Goal: Use online tool/utility: Utilize a website feature to perform a specific function

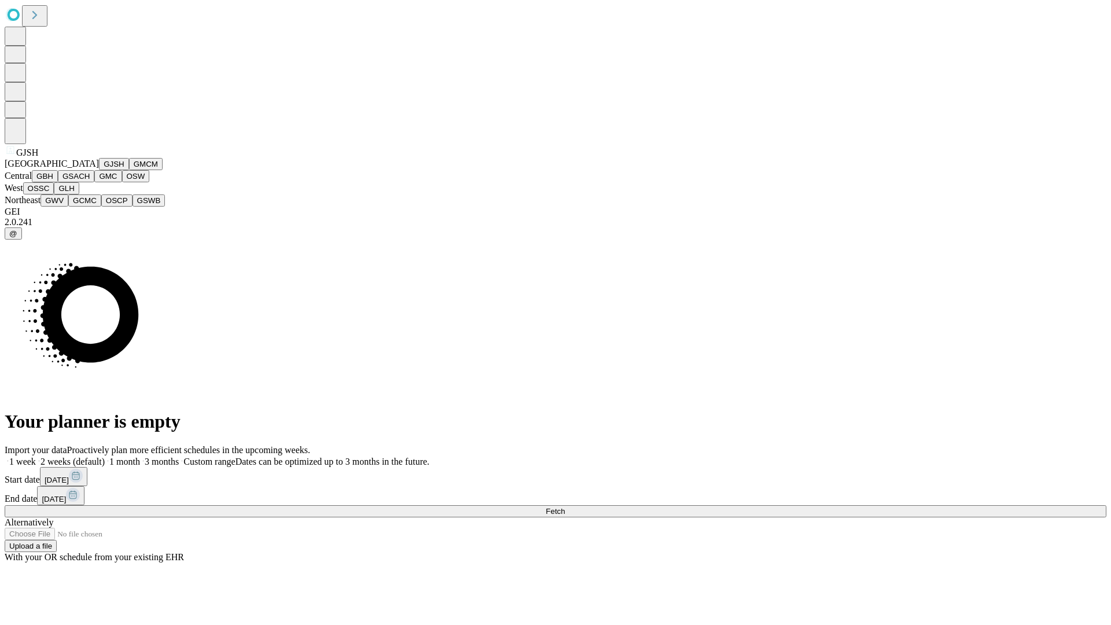
click at [99, 170] on button "GJSH" at bounding box center [114, 164] width 30 height 12
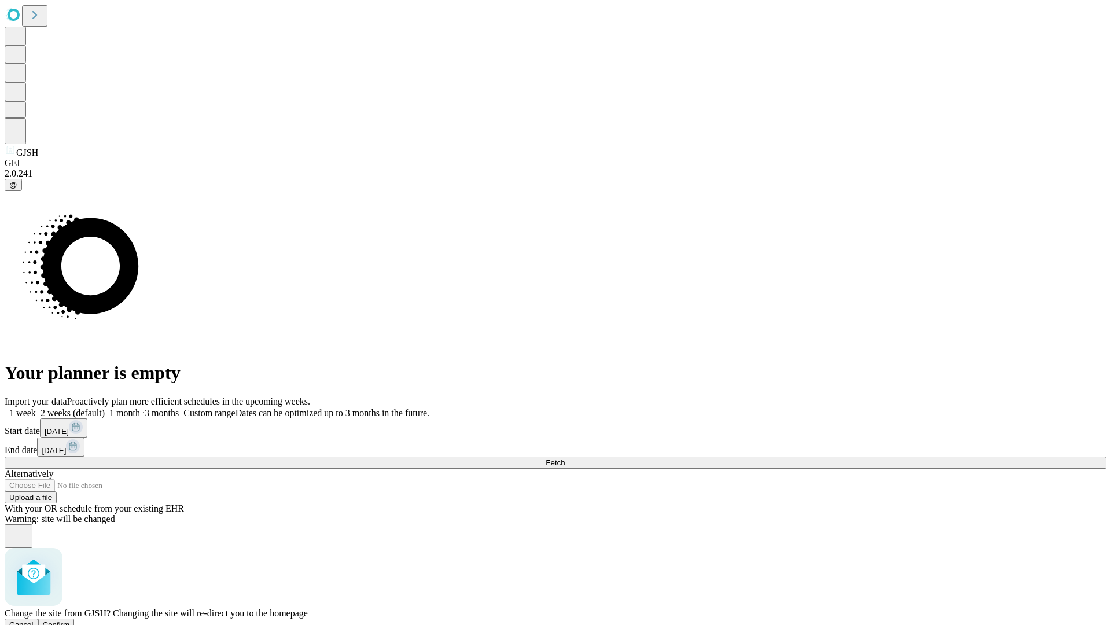
click at [70, 620] on span "Confirm" at bounding box center [56, 624] width 27 height 9
click at [140, 408] on label "1 month" at bounding box center [122, 413] width 35 height 10
click at [565, 458] on span "Fetch" at bounding box center [555, 462] width 19 height 9
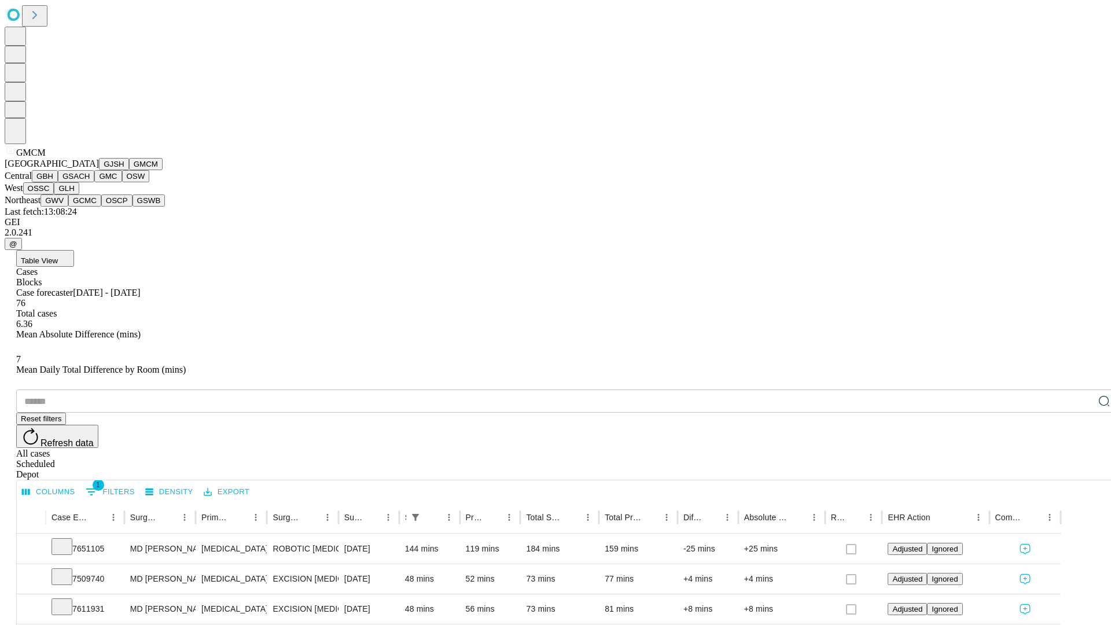
click at [58, 182] on button "GBH" at bounding box center [45, 176] width 26 height 12
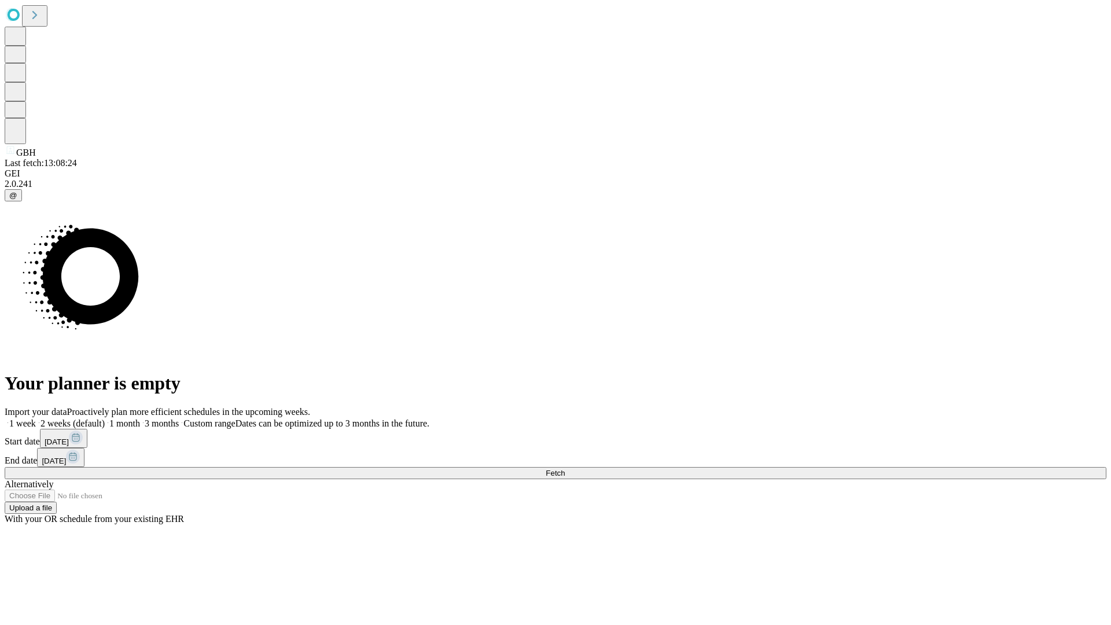
click at [140, 418] on label "1 month" at bounding box center [122, 423] width 35 height 10
click at [565, 469] on span "Fetch" at bounding box center [555, 473] width 19 height 9
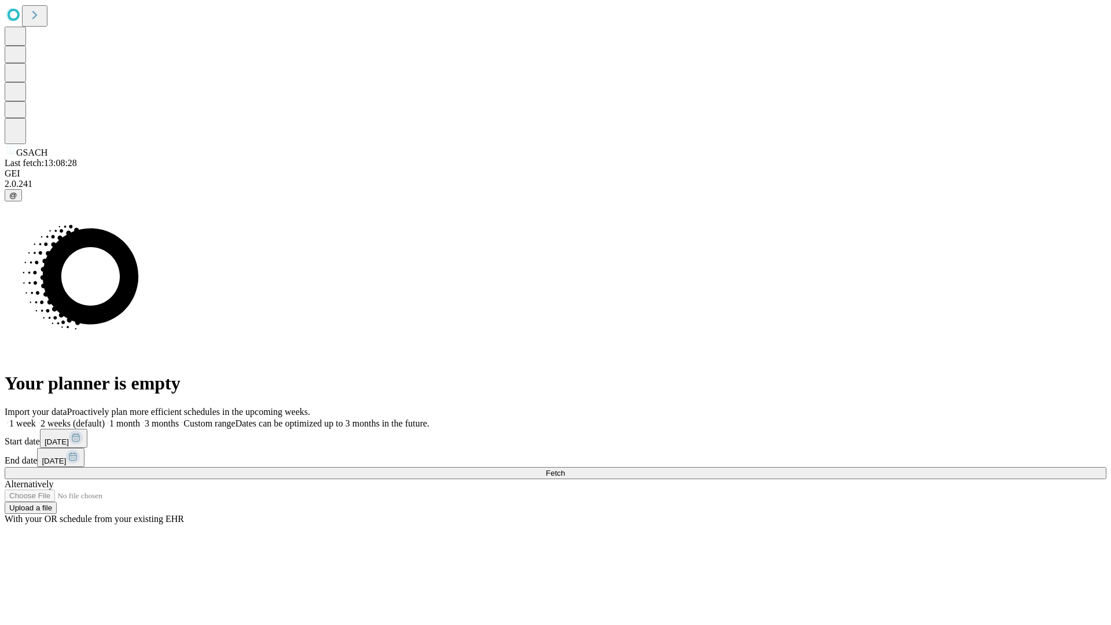
click at [140, 418] on label "1 month" at bounding box center [122, 423] width 35 height 10
click at [565, 469] on span "Fetch" at bounding box center [555, 473] width 19 height 9
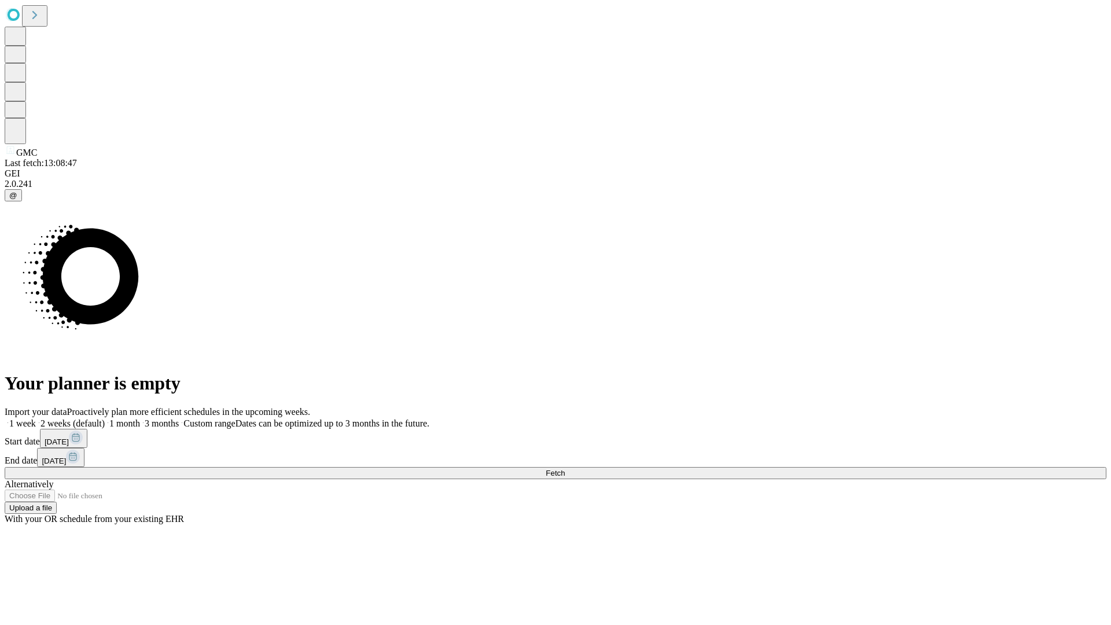
click at [140, 418] on label "1 month" at bounding box center [122, 423] width 35 height 10
click at [565, 469] on span "Fetch" at bounding box center [555, 473] width 19 height 9
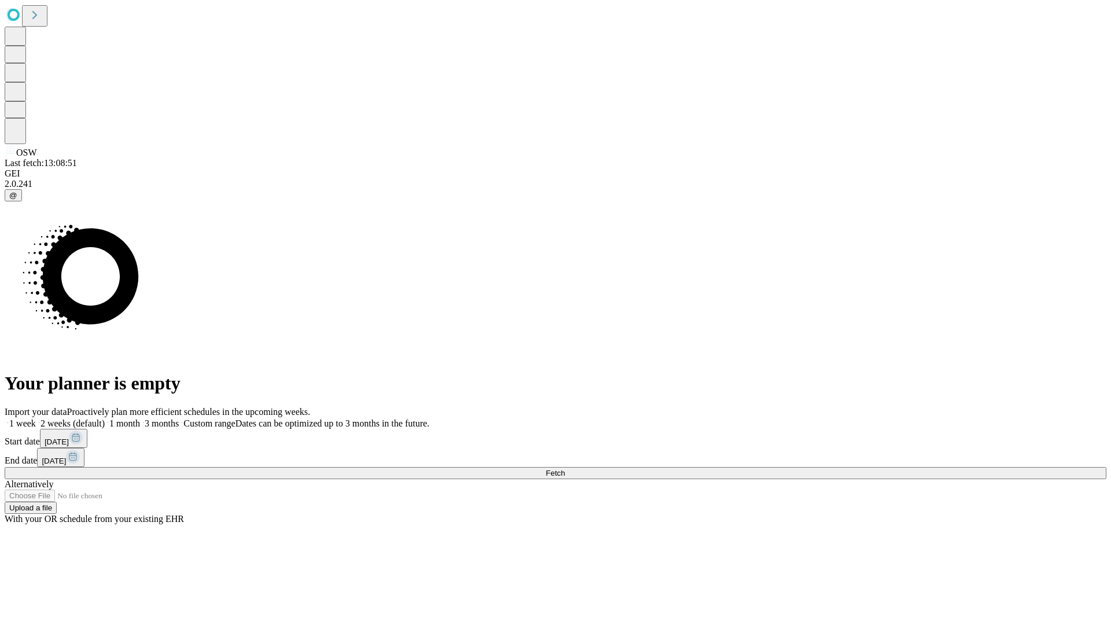
click at [140, 418] on label "1 month" at bounding box center [122, 423] width 35 height 10
click at [565, 469] on span "Fetch" at bounding box center [555, 473] width 19 height 9
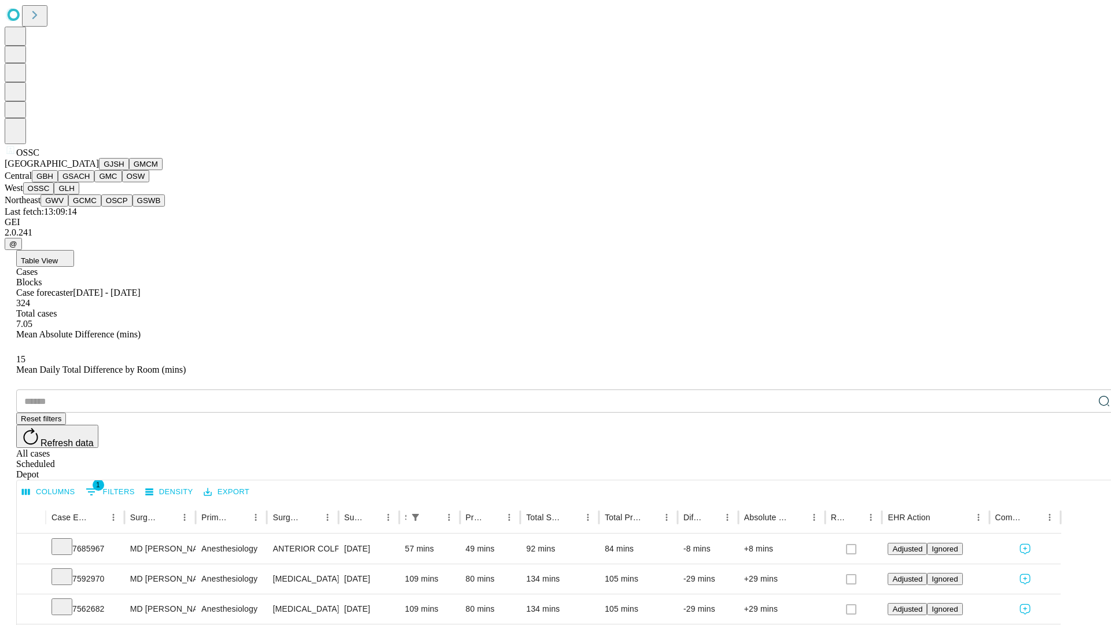
click at [79, 194] on button "GLH" at bounding box center [66, 188] width 25 height 12
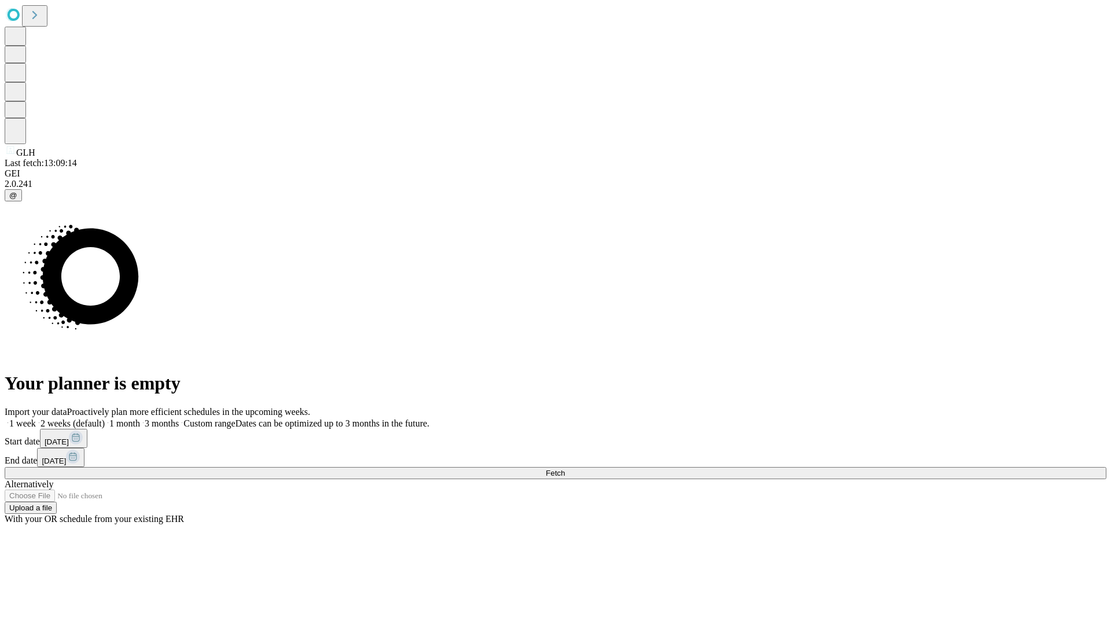
click at [565, 469] on span "Fetch" at bounding box center [555, 473] width 19 height 9
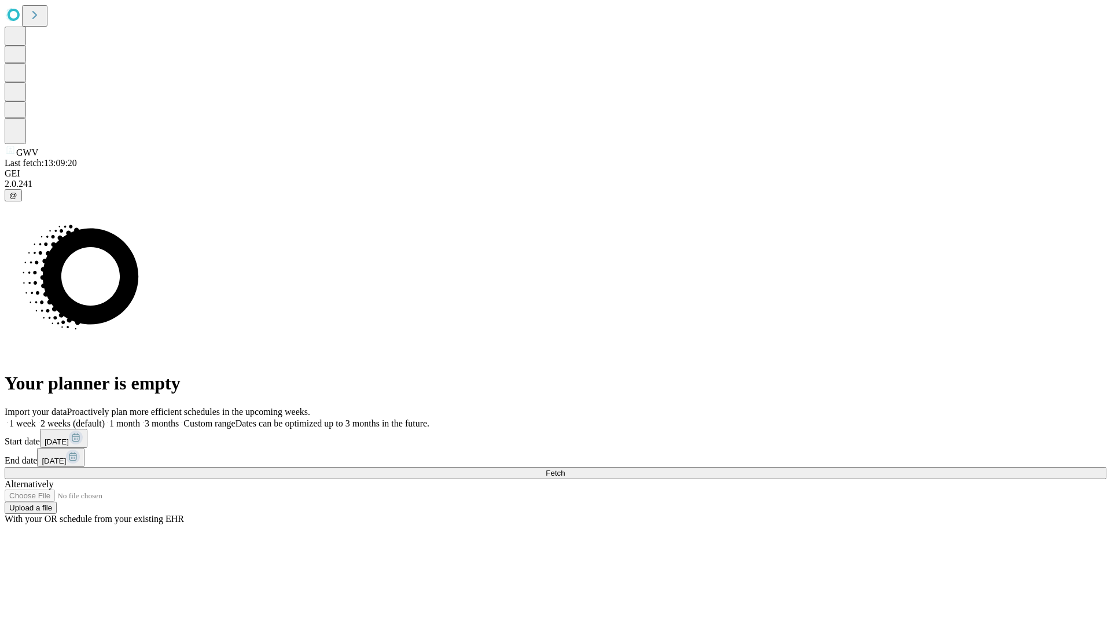
click at [140, 418] on label "1 month" at bounding box center [122, 423] width 35 height 10
click at [565, 469] on span "Fetch" at bounding box center [555, 473] width 19 height 9
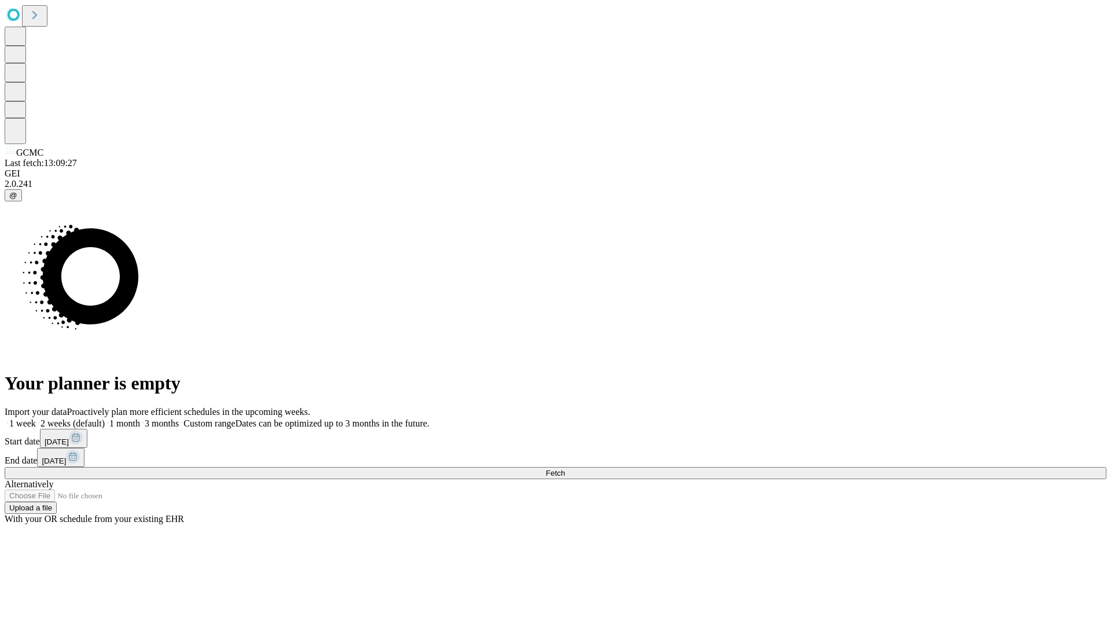
click at [140, 418] on label "1 month" at bounding box center [122, 423] width 35 height 10
click at [565, 469] on span "Fetch" at bounding box center [555, 473] width 19 height 9
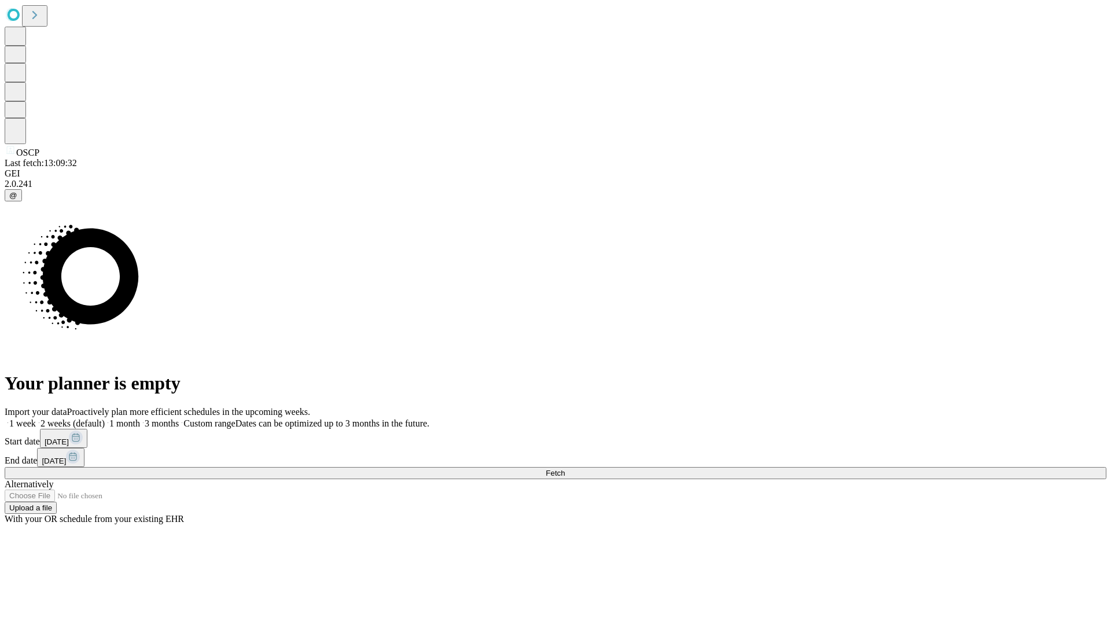
click at [140, 418] on label "1 month" at bounding box center [122, 423] width 35 height 10
click at [565, 469] on span "Fetch" at bounding box center [555, 473] width 19 height 9
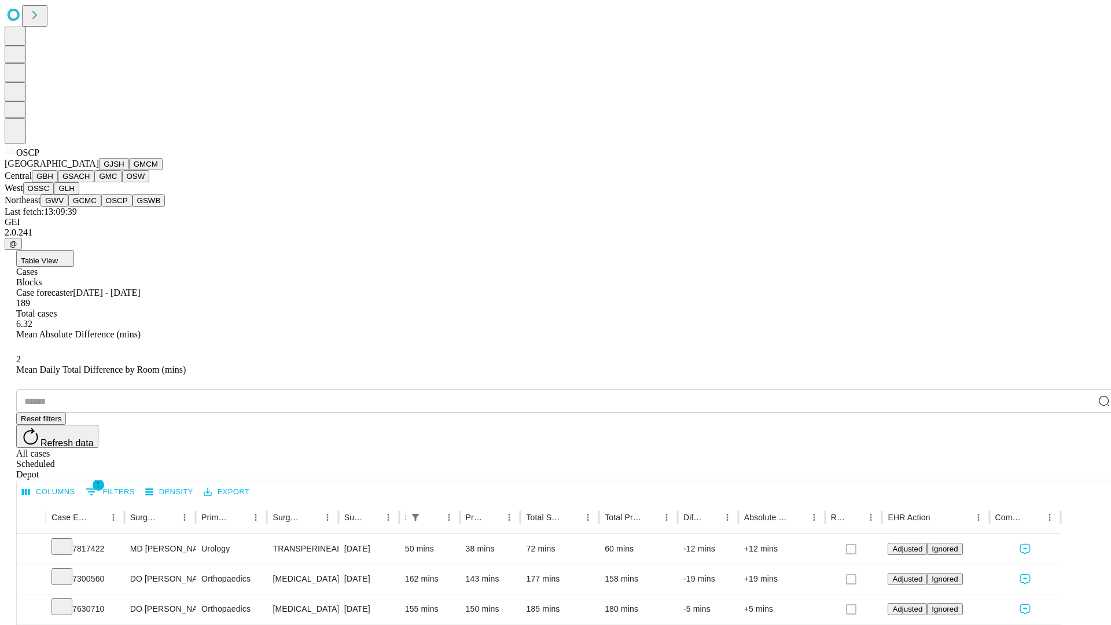
click at [133, 207] on button "GSWB" at bounding box center [149, 200] width 33 height 12
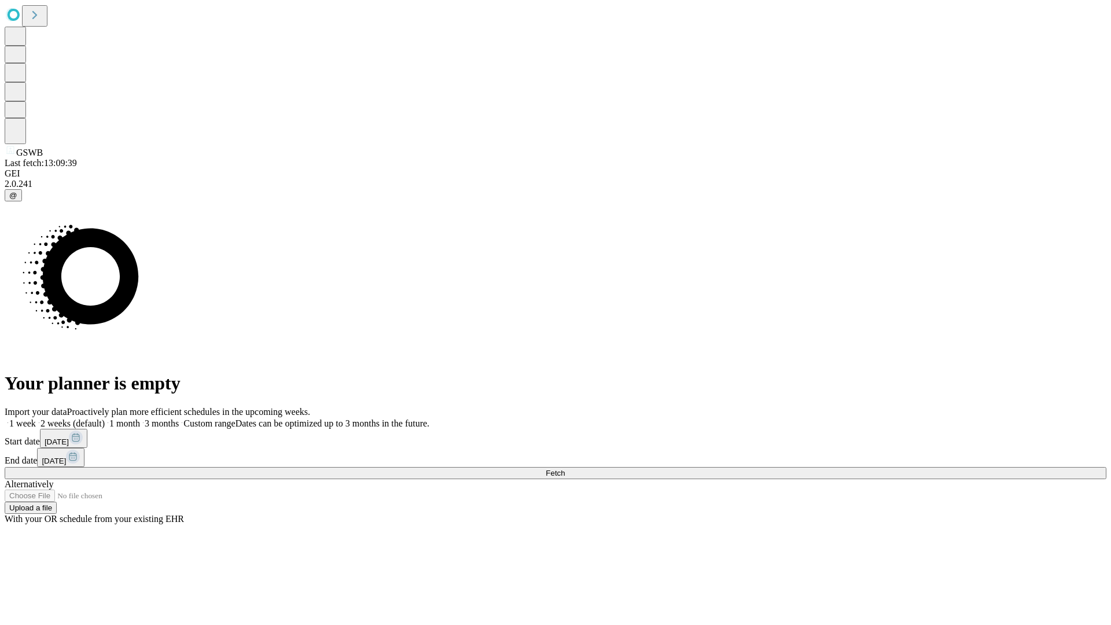
click at [140, 418] on label "1 month" at bounding box center [122, 423] width 35 height 10
click at [565, 469] on span "Fetch" at bounding box center [555, 473] width 19 height 9
